Goal: Task Accomplishment & Management: Manage account settings

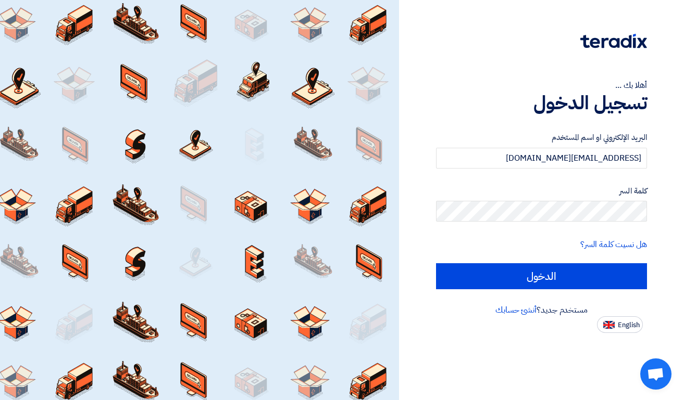
type input "[EMAIL_ADDRESS][DOMAIN_NAME]"
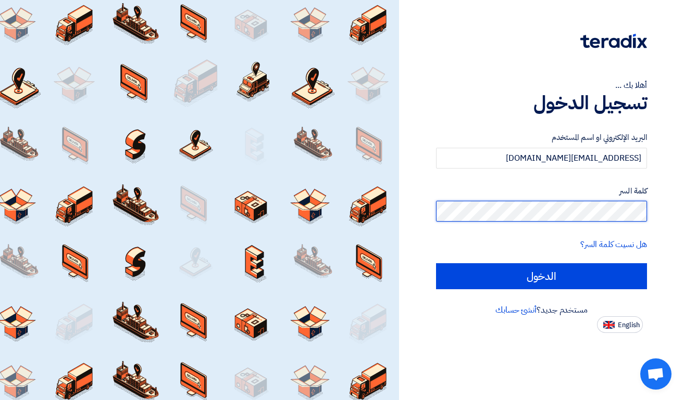
click at [541, 276] on input "الدخول" at bounding box center [541, 276] width 211 height 26
type input "Sign in"
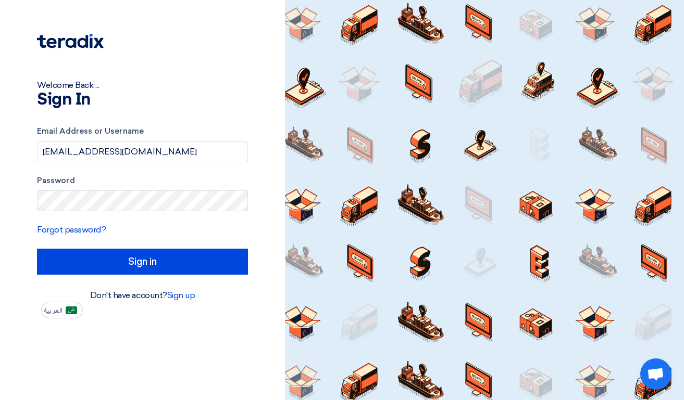
click at [500, 272] on div at bounding box center [484, 200] width 399 height 400
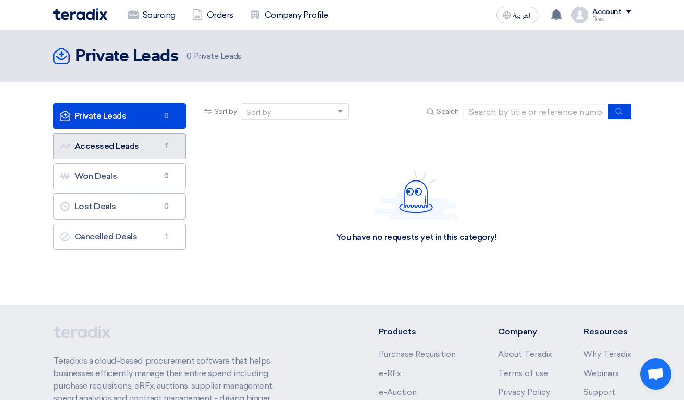
click at [165, 146] on span "1" at bounding box center [166, 146] width 12 height 10
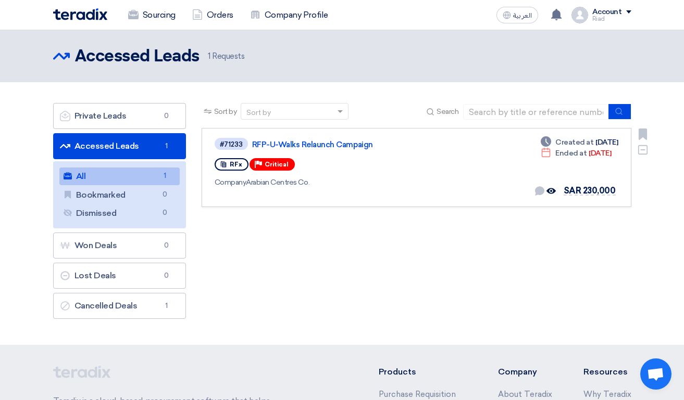
click at [493, 153] on div "#71233 RFP-U-Walks Relaunch Campaign RFx Priority Critical Company Arabian Cent…" at bounding box center [365, 167] width 300 height 61
click at [290, 144] on link "RFP-U-Walks Relaunch Campaign" at bounding box center [382, 144] width 260 height 9
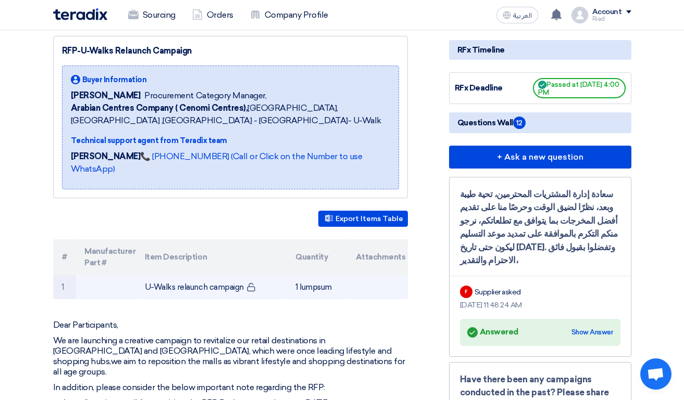
scroll to position [2, 0]
